Goal: Information Seeking & Learning: Check status

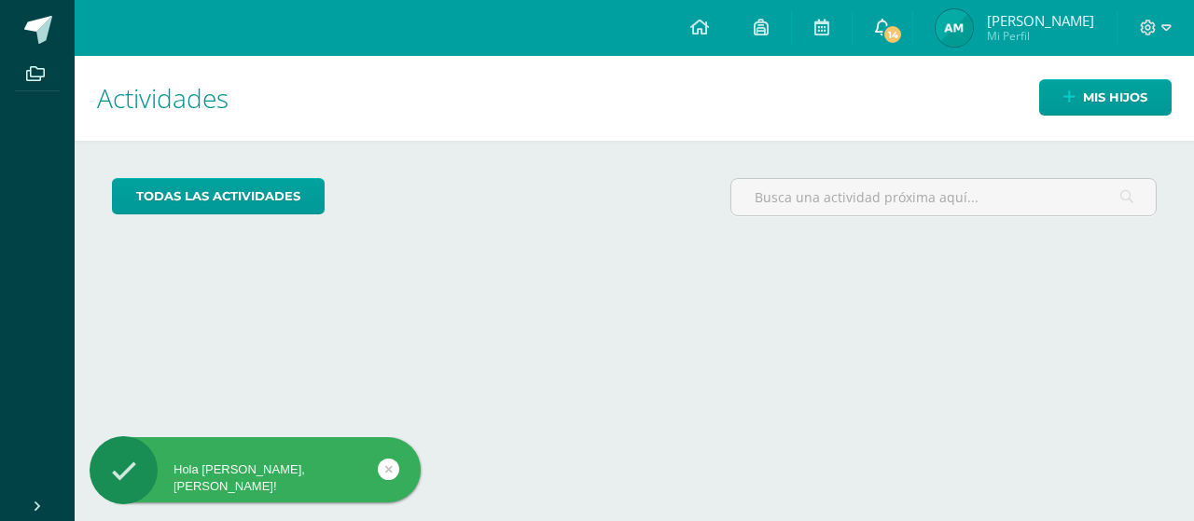
click at [903, 30] on span "14" at bounding box center [892, 34] width 21 height 21
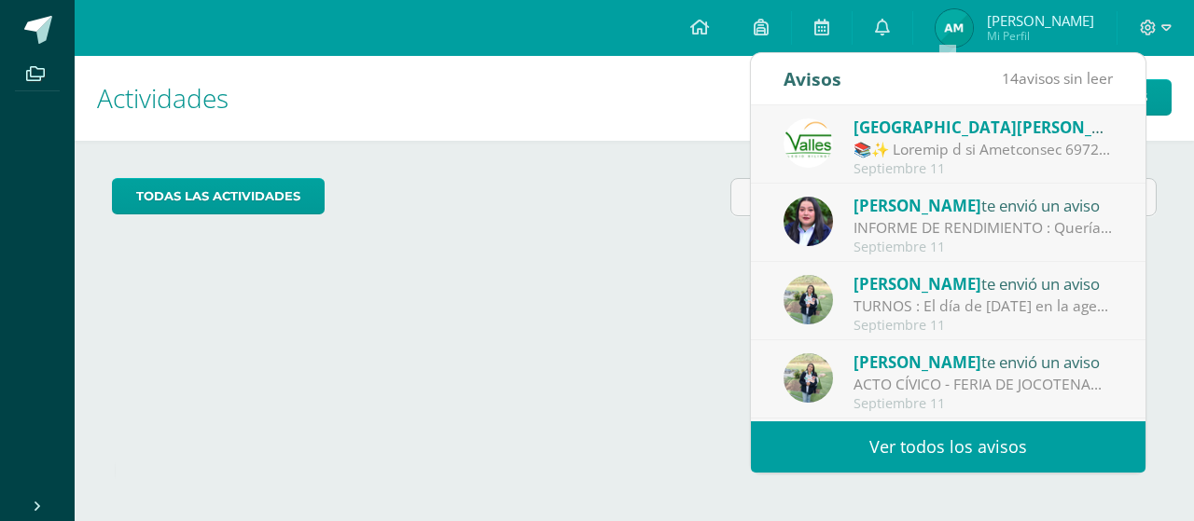
click at [887, 440] on link "Ver todos los avisos" at bounding box center [948, 446] width 394 height 51
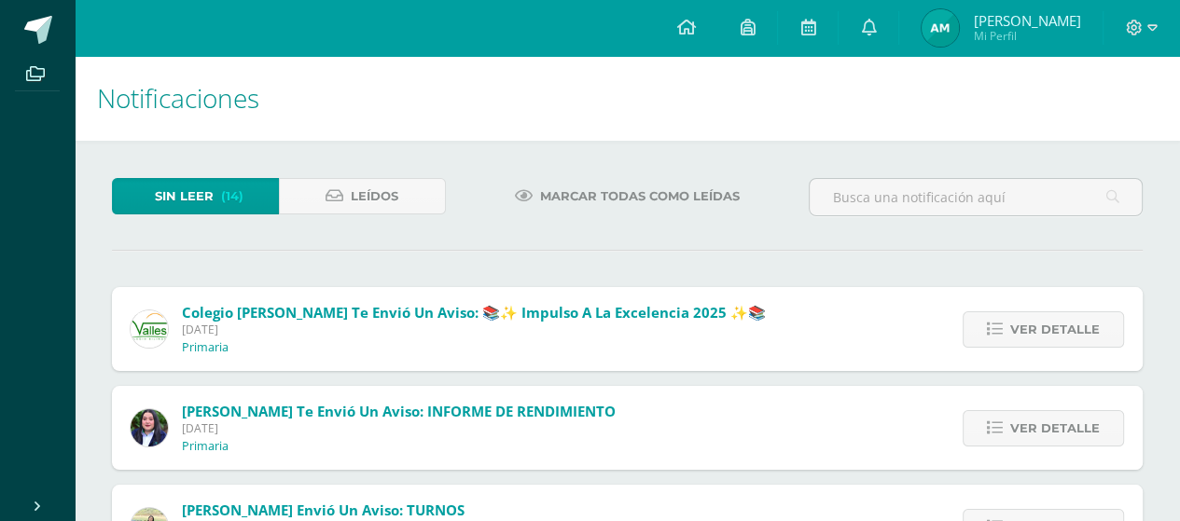
click at [593, 204] on span "Marcar todas como leídas" at bounding box center [640, 196] width 200 height 35
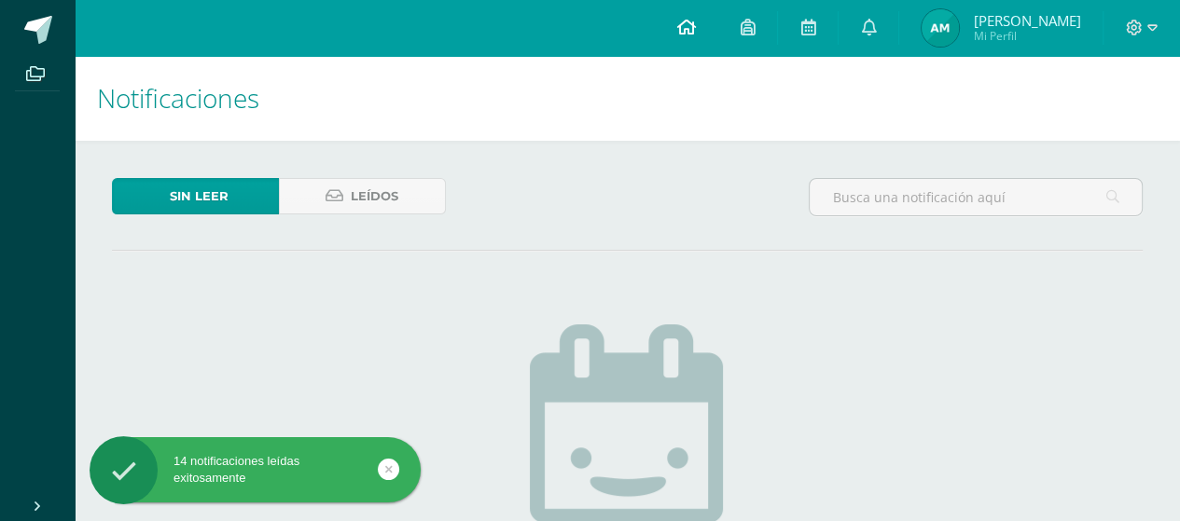
click at [695, 35] on icon at bounding box center [685, 27] width 19 height 17
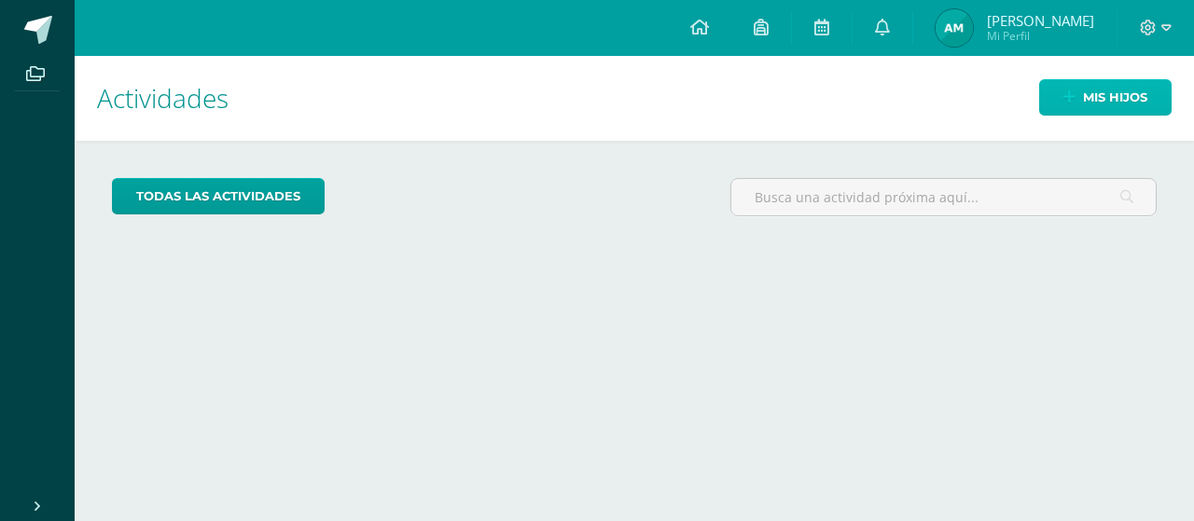
click at [1058, 99] on link "Mis hijos" at bounding box center [1105, 97] width 132 height 36
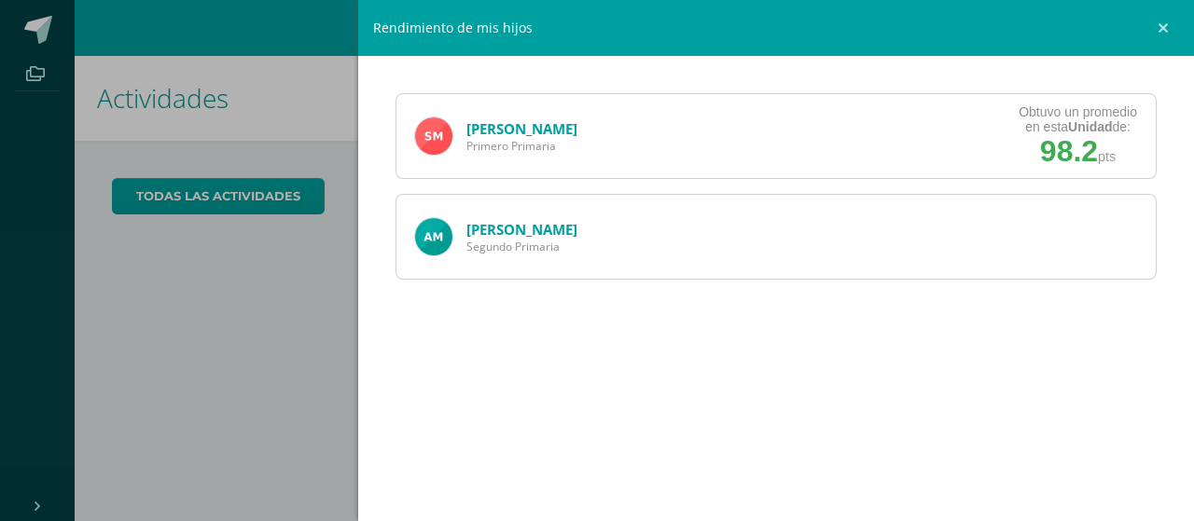
click at [524, 128] on link "Santiago Medrano" at bounding box center [521, 128] width 111 height 19
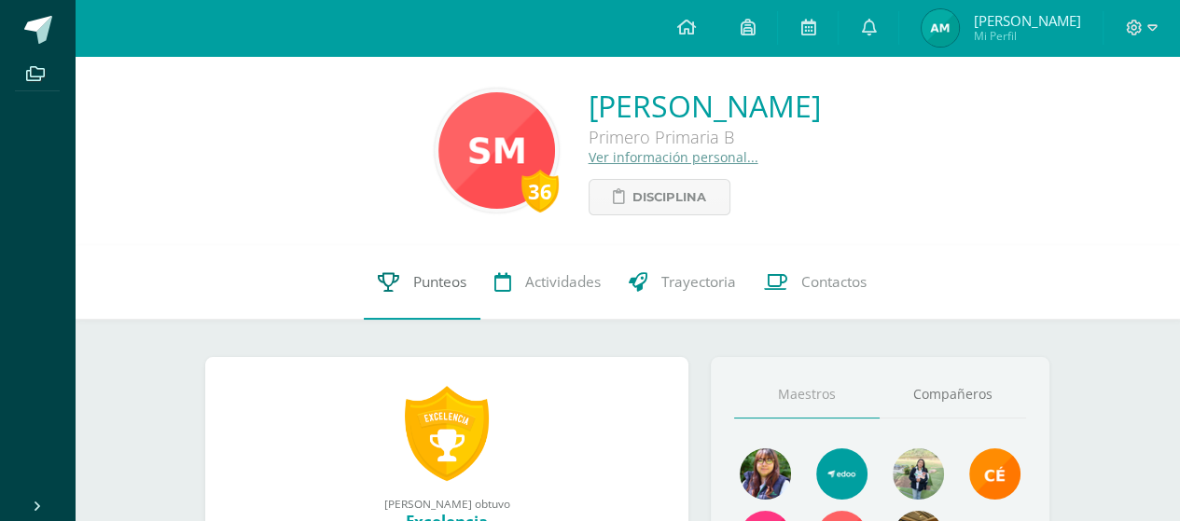
click at [426, 274] on span "Punteos" at bounding box center [439, 282] width 53 height 20
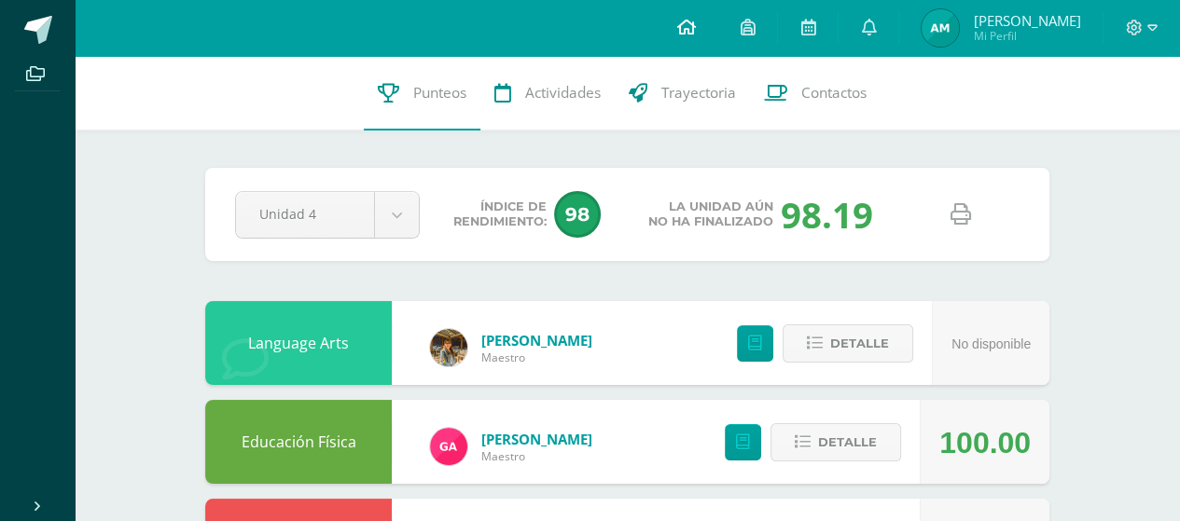
click at [695, 29] on icon at bounding box center [685, 27] width 19 height 17
